Goal: Book appointment/travel/reservation

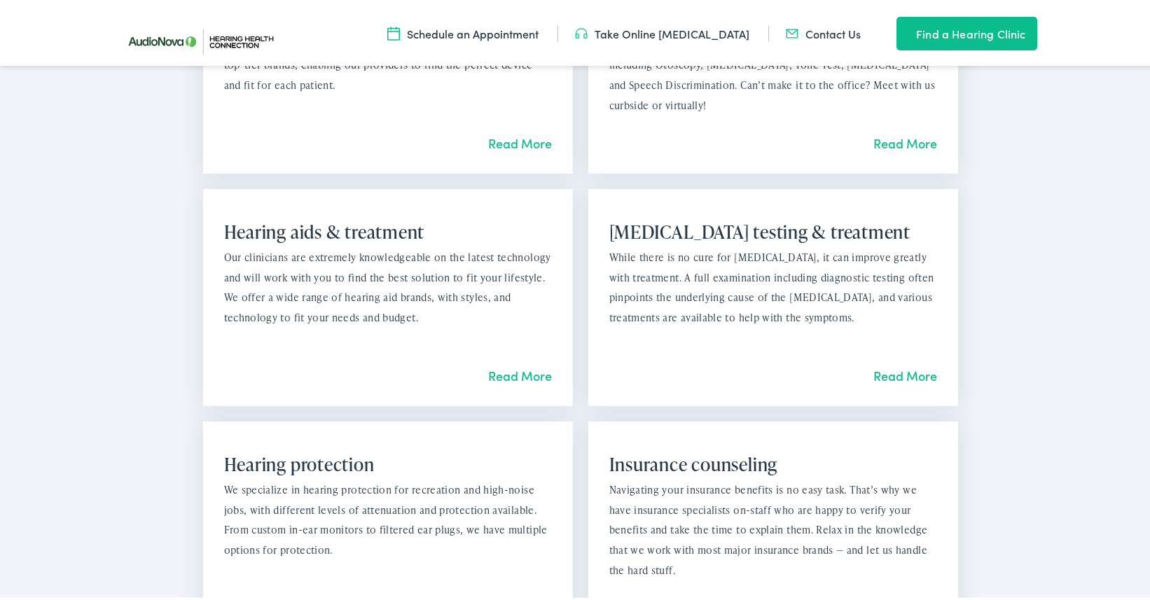
scroll to position [1121, 0]
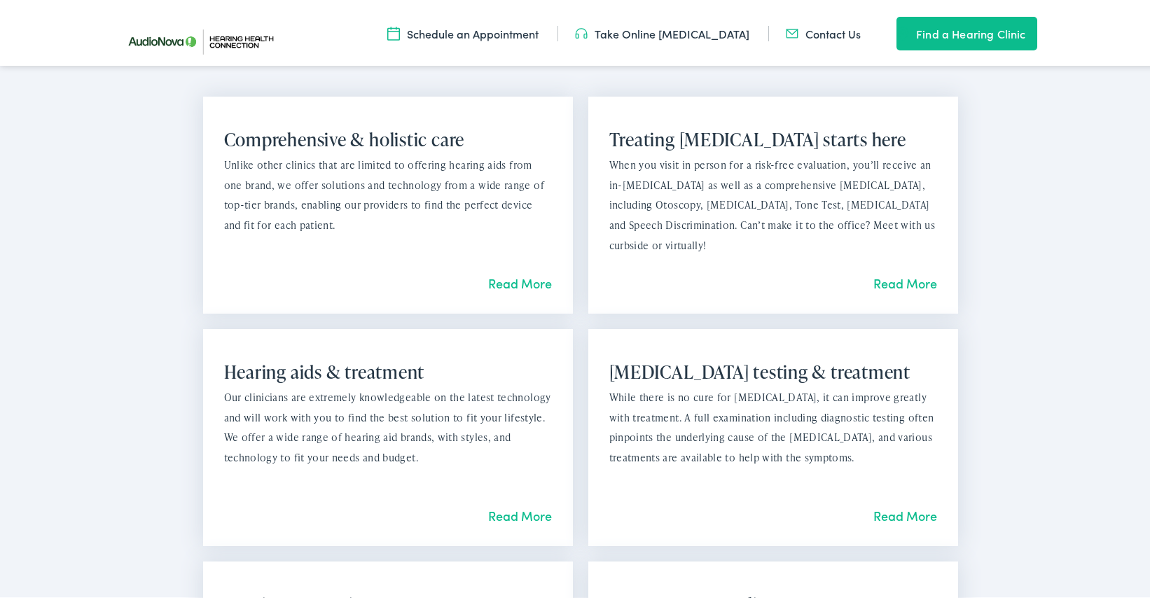
click at [472, 33] on link "Schedule an Appointment" at bounding box center [462, 30] width 151 height 15
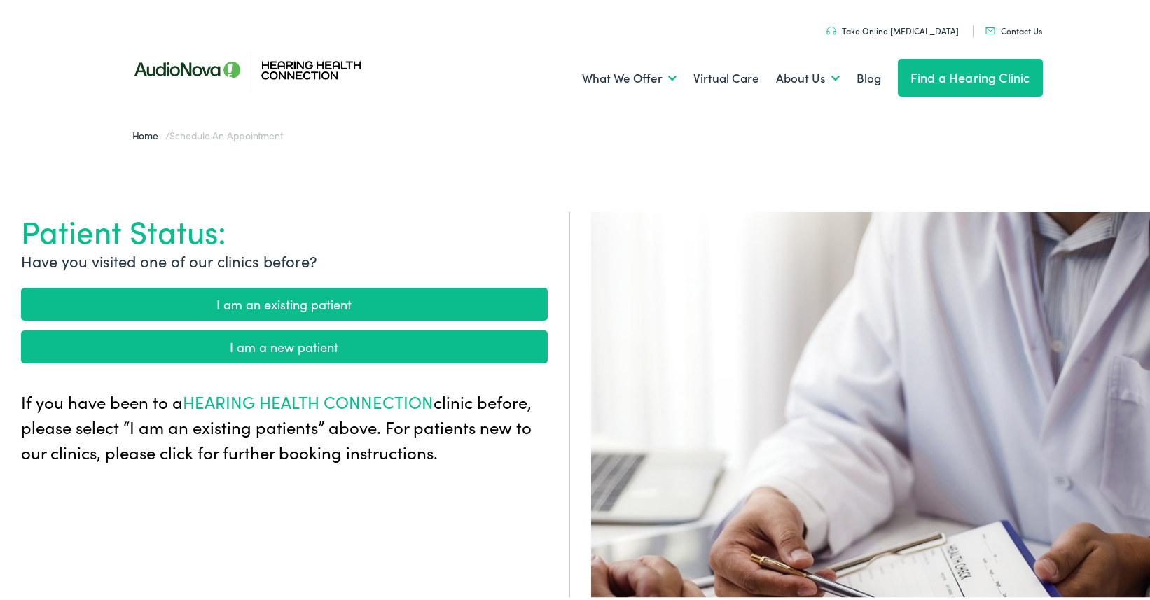
scroll to position [140, 0]
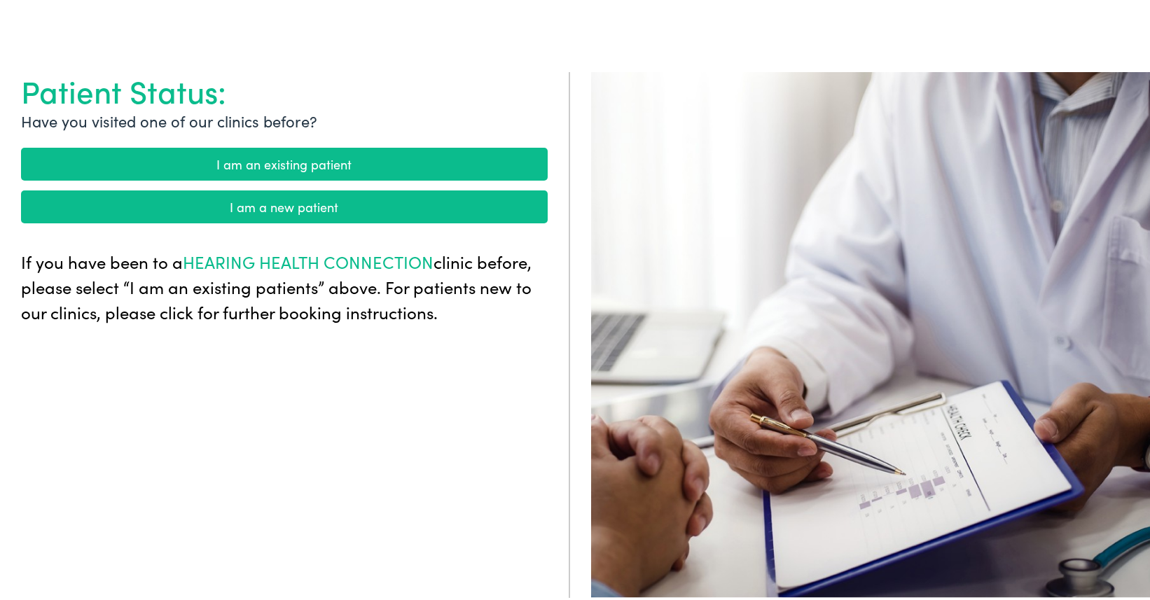
click at [273, 208] on link "I am a new patient" at bounding box center [284, 204] width 527 height 33
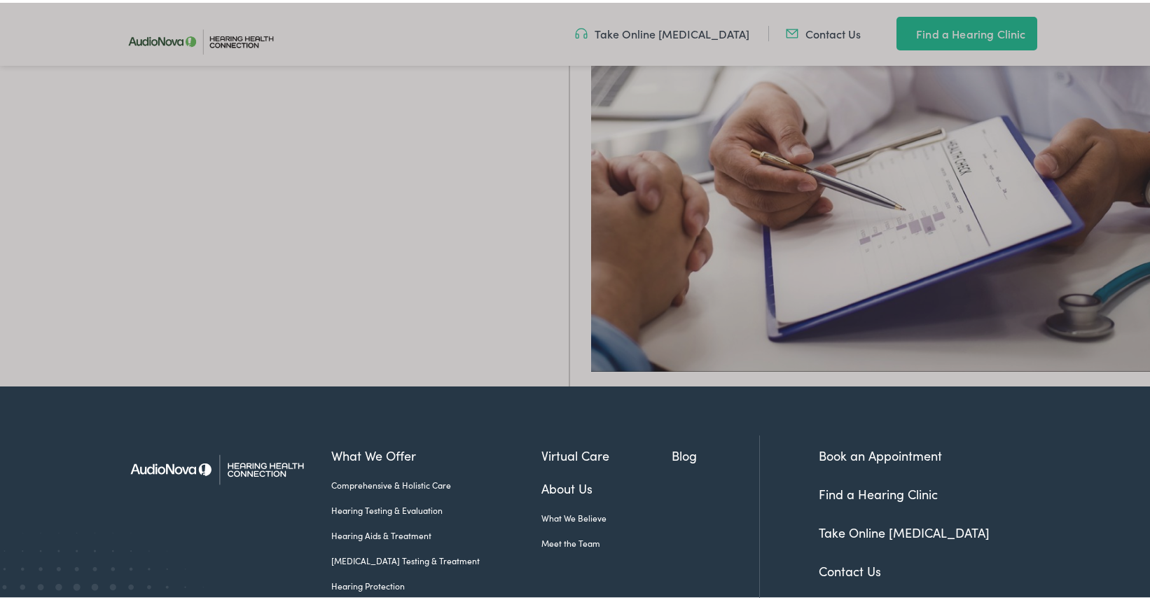
scroll to position [490, 0]
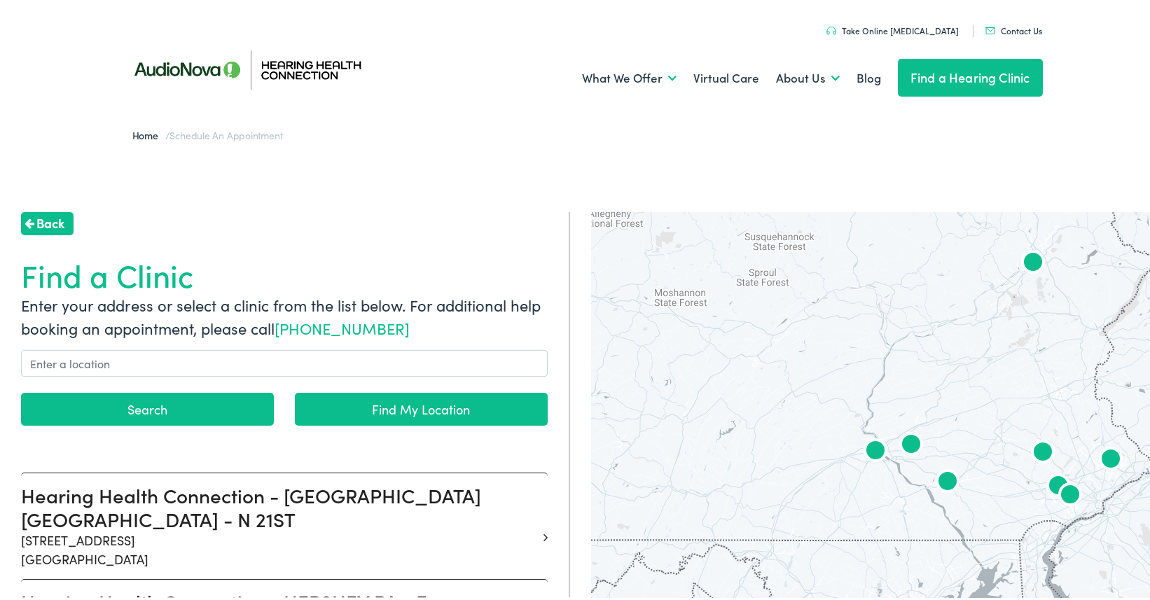
scroll to position [140, 0]
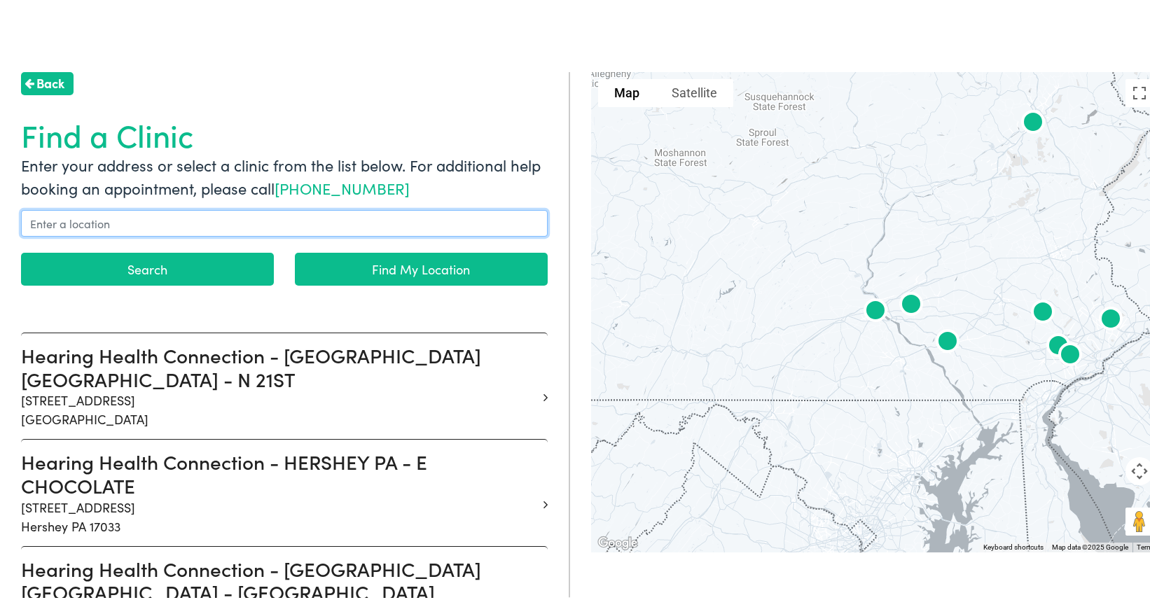
click at [77, 228] on input "text" at bounding box center [284, 220] width 527 height 27
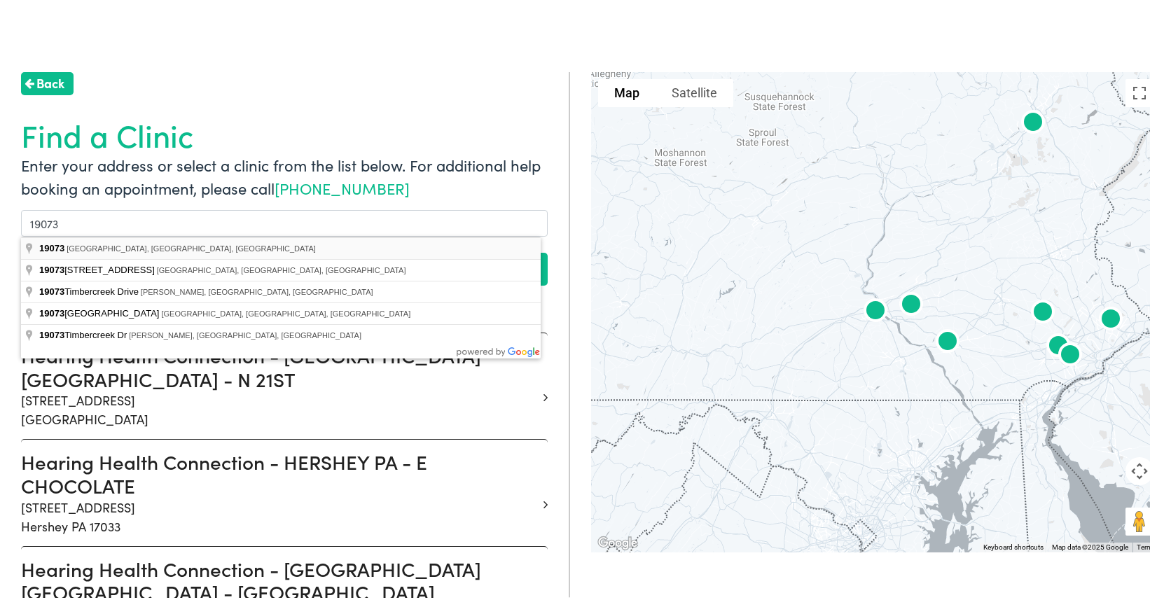
type input "[GEOGRAPHIC_DATA], [GEOGRAPHIC_DATA]"
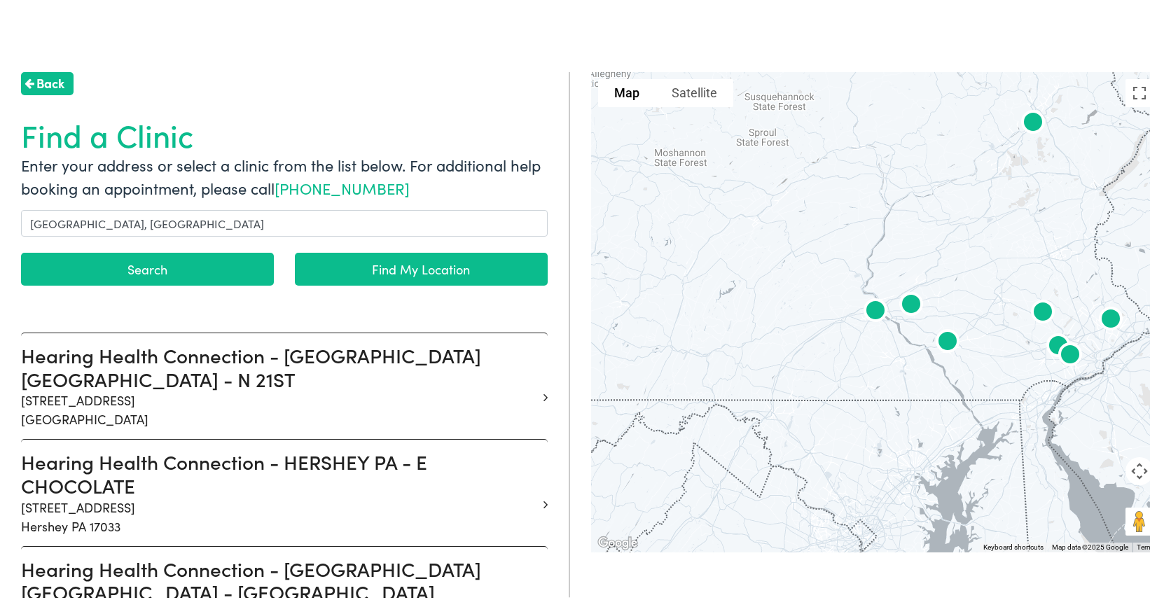
click at [107, 272] on button "Search" at bounding box center [147, 266] width 253 height 33
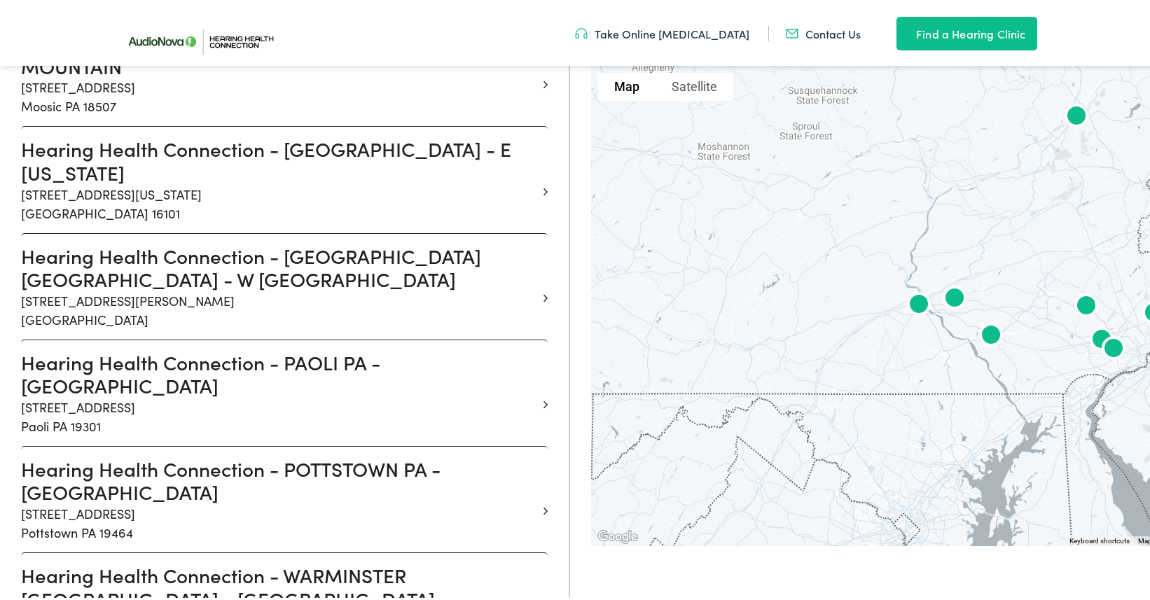
scroll to position [911, 0]
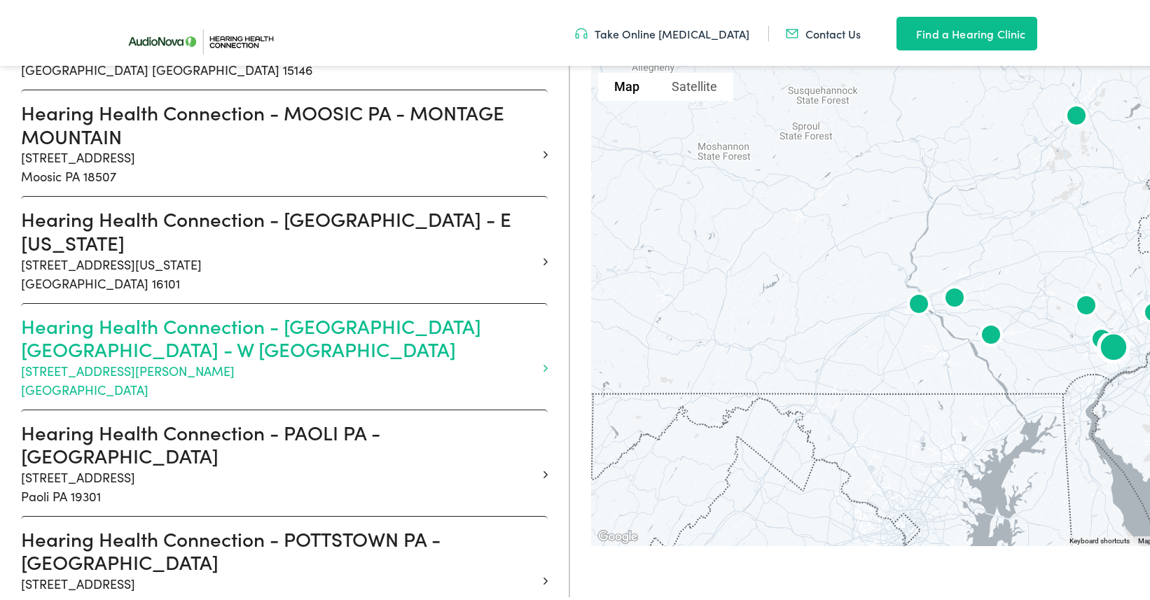
click at [64, 324] on h3 "Hearing Health Connection - [GEOGRAPHIC_DATA] [GEOGRAPHIC_DATA] - W [GEOGRAPHIC…" at bounding box center [279, 335] width 516 height 47
